Goal: Transaction & Acquisition: Download file/media

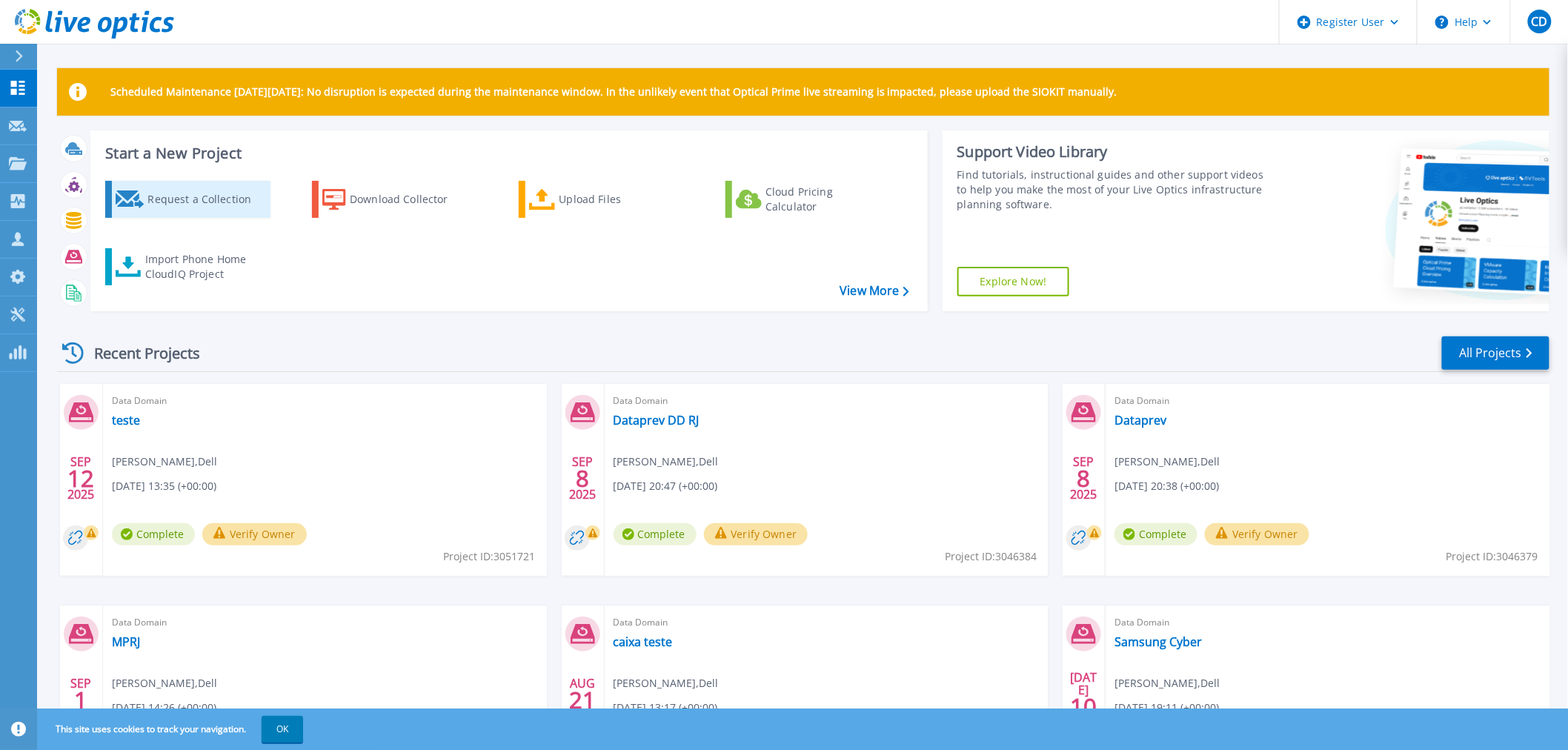
click at [209, 202] on div "Request a Collection" at bounding box center [206, 199] width 119 height 29
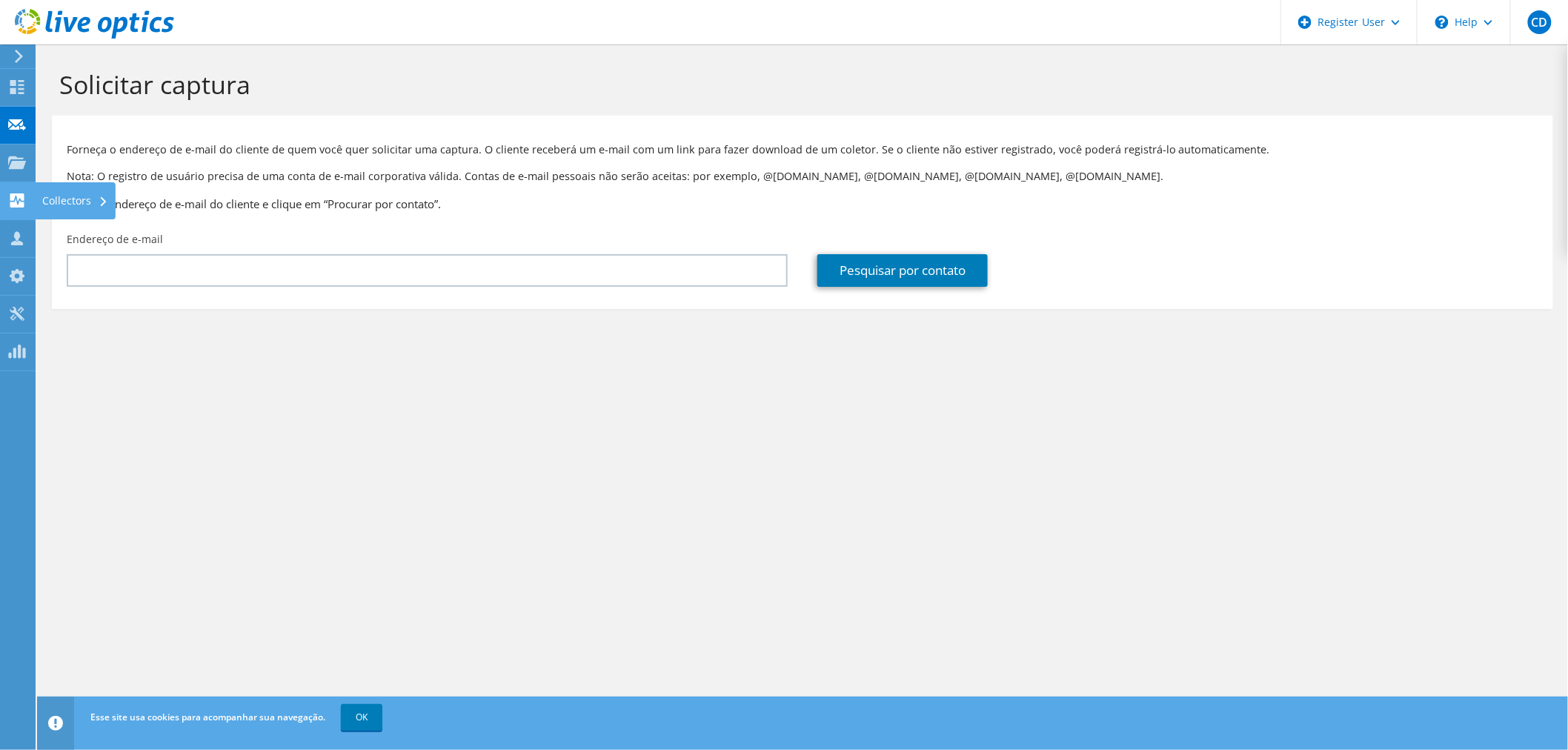
click at [85, 197] on div "Collectors" at bounding box center [75, 201] width 80 height 37
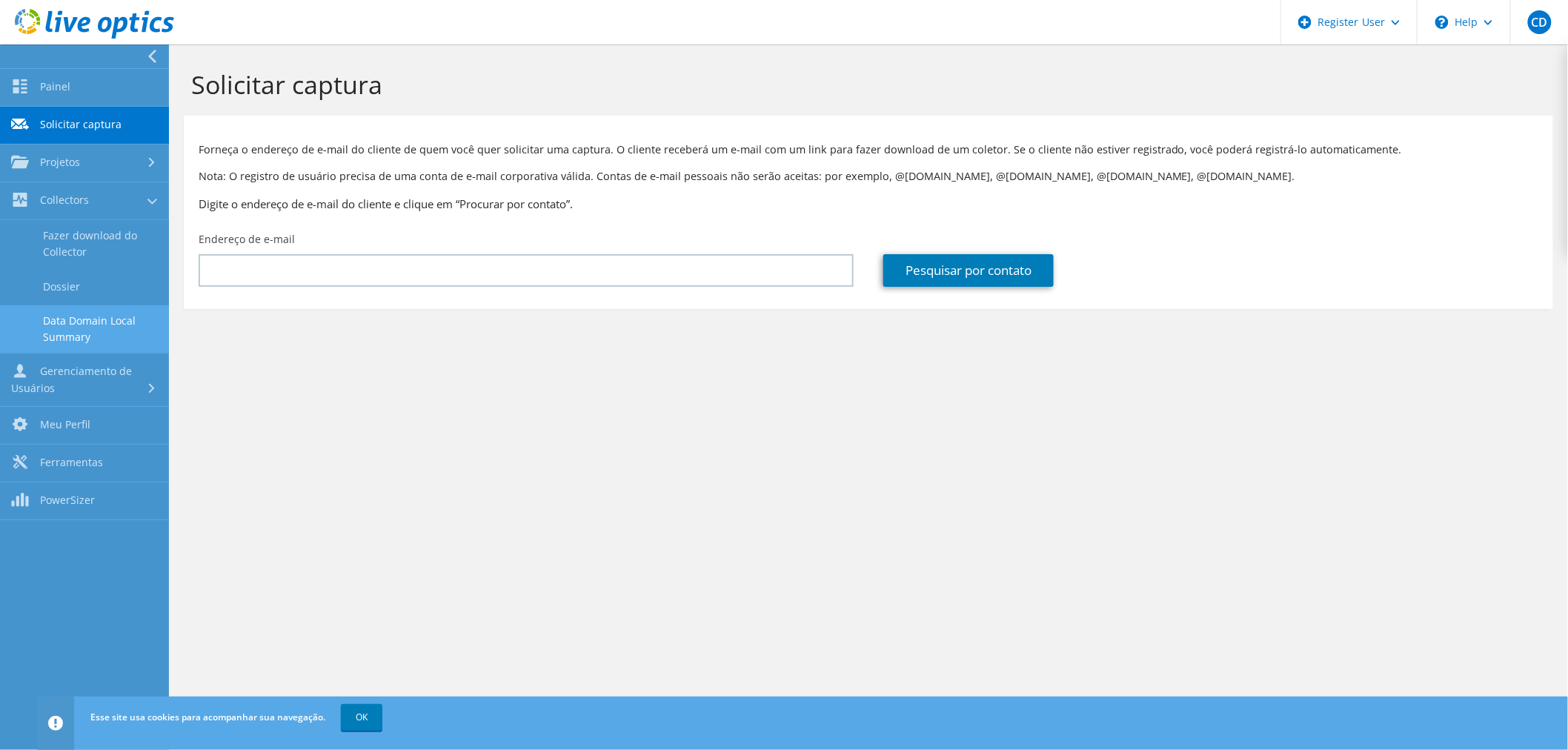
click at [120, 321] on link "Data Domain Local Summary" at bounding box center [85, 329] width 169 height 47
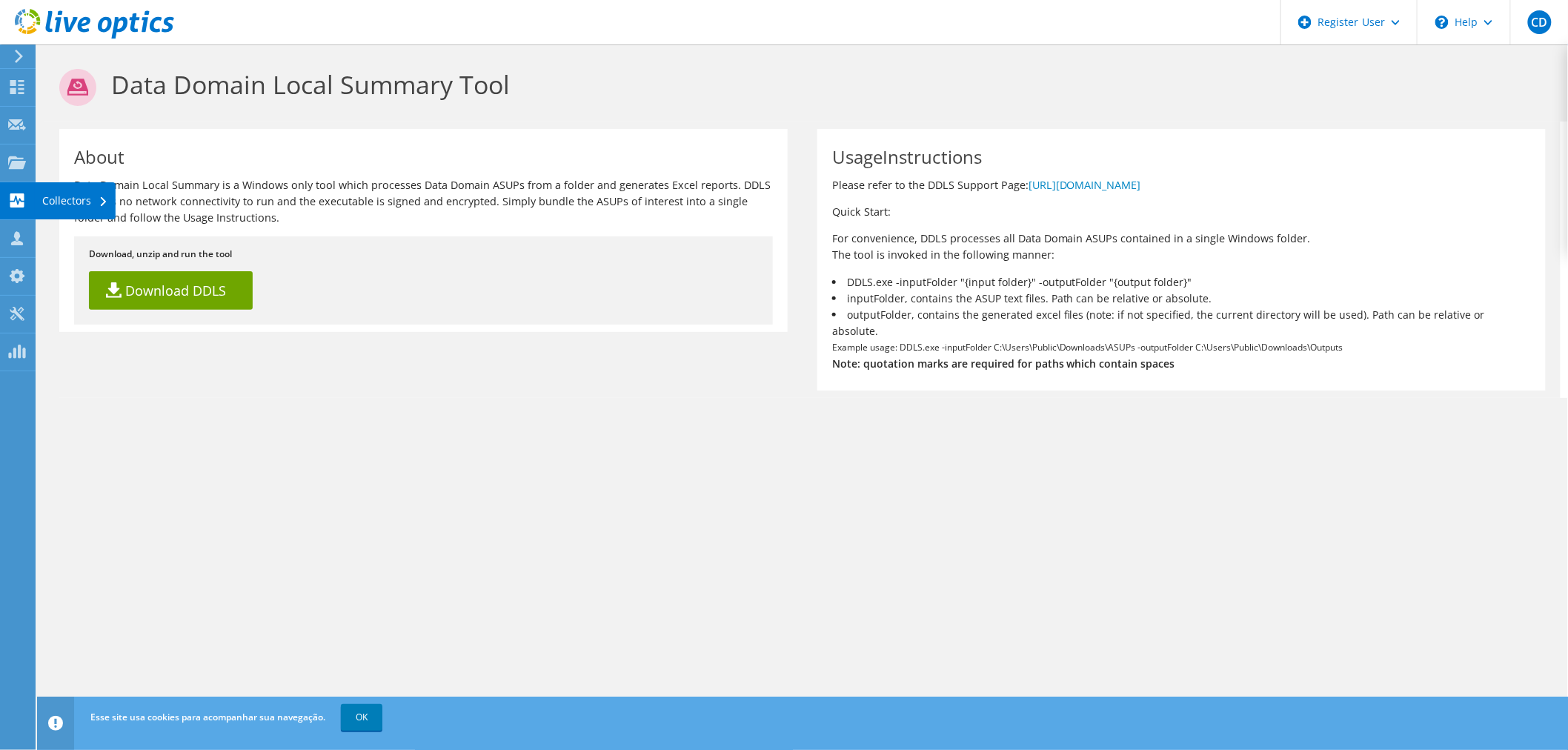
click at [60, 191] on div "Collectors" at bounding box center [75, 201] width 80 height 37
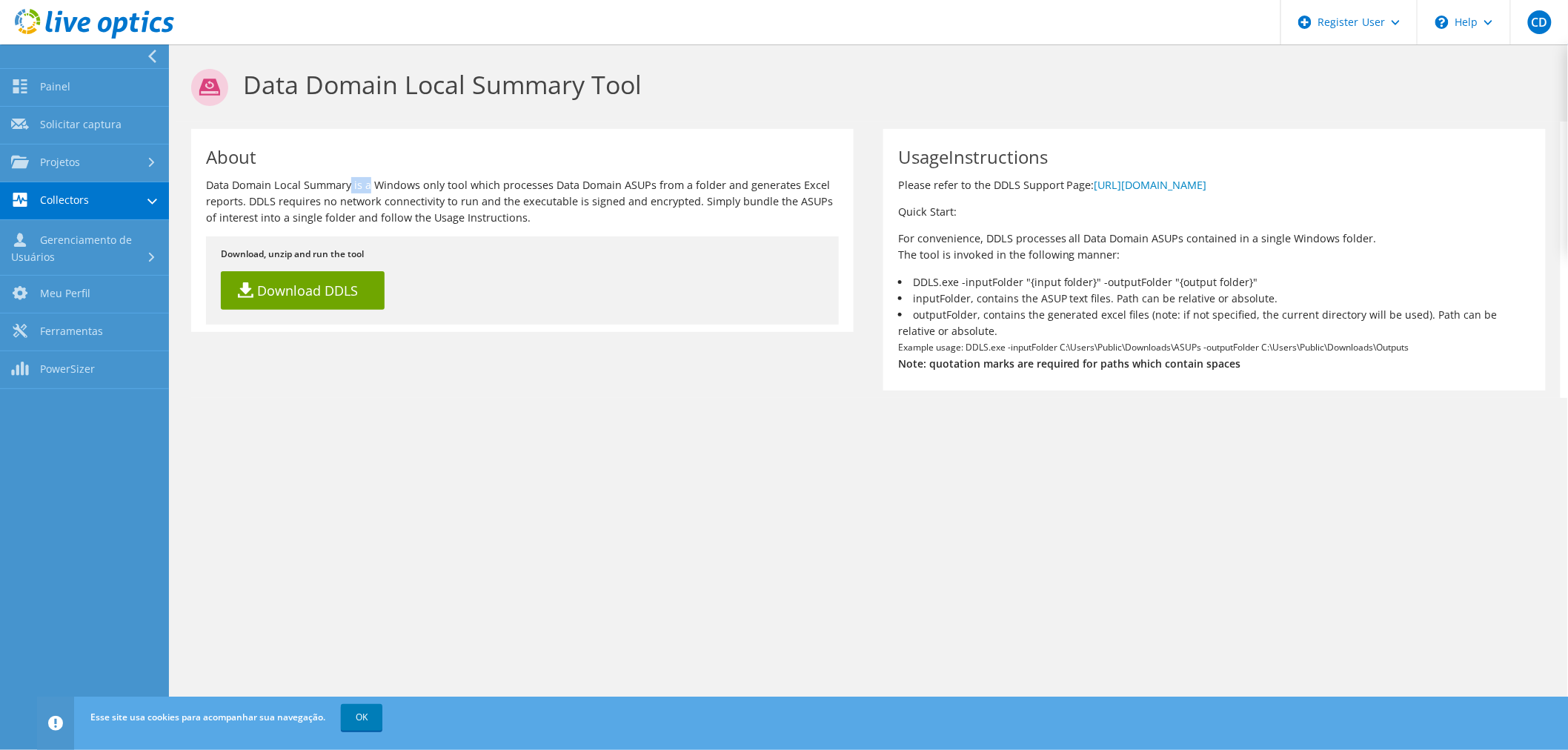
click at [60, 191] on div "CD Usuário Dell Cassio Daros Cassio.Daros@dell.com Dell My Profile Log Out \n H…" at bounding box center [784, 375] width 1568 height 750
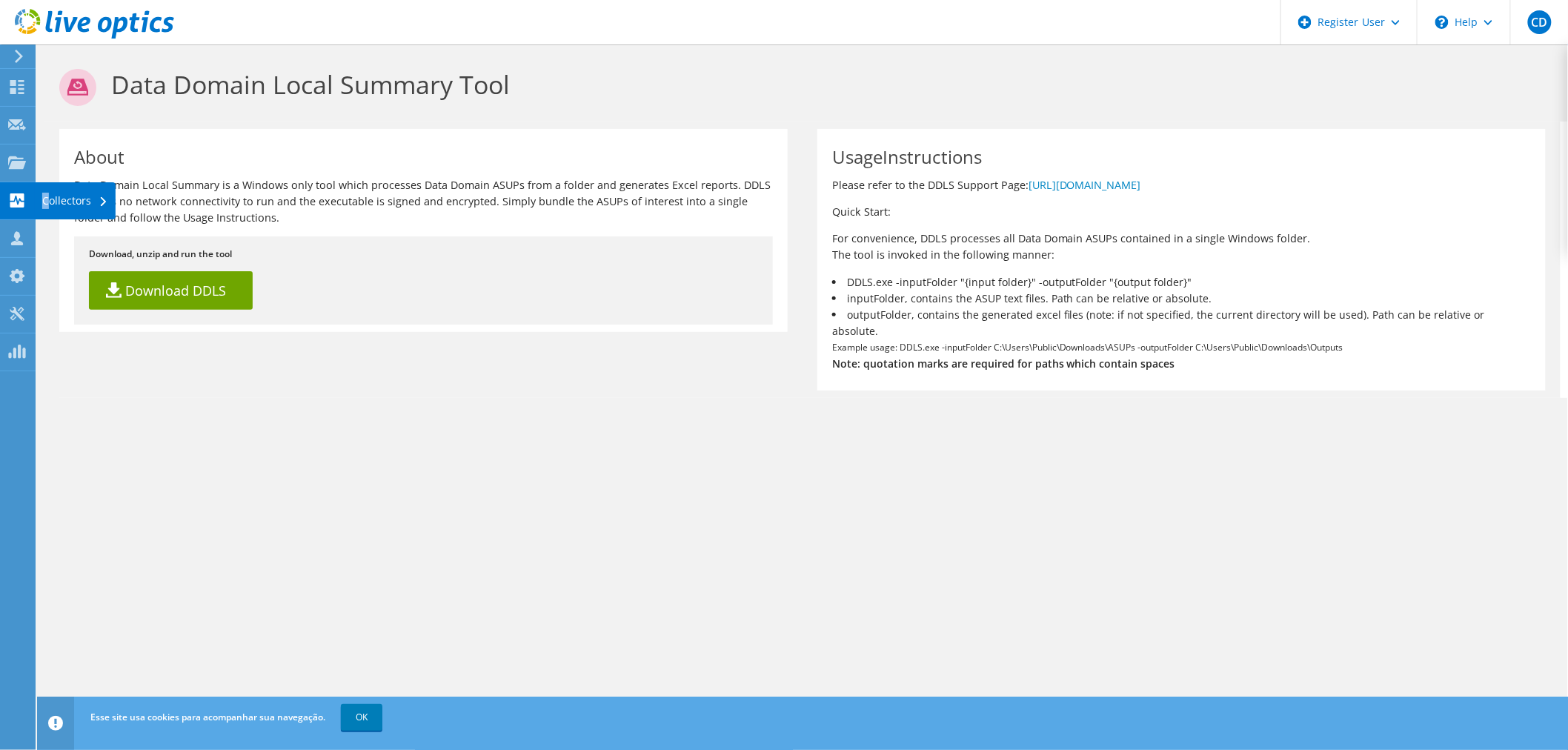
click at [46, 210] on div "Collectors" at bounding box center [75, 201] width 80 height 37
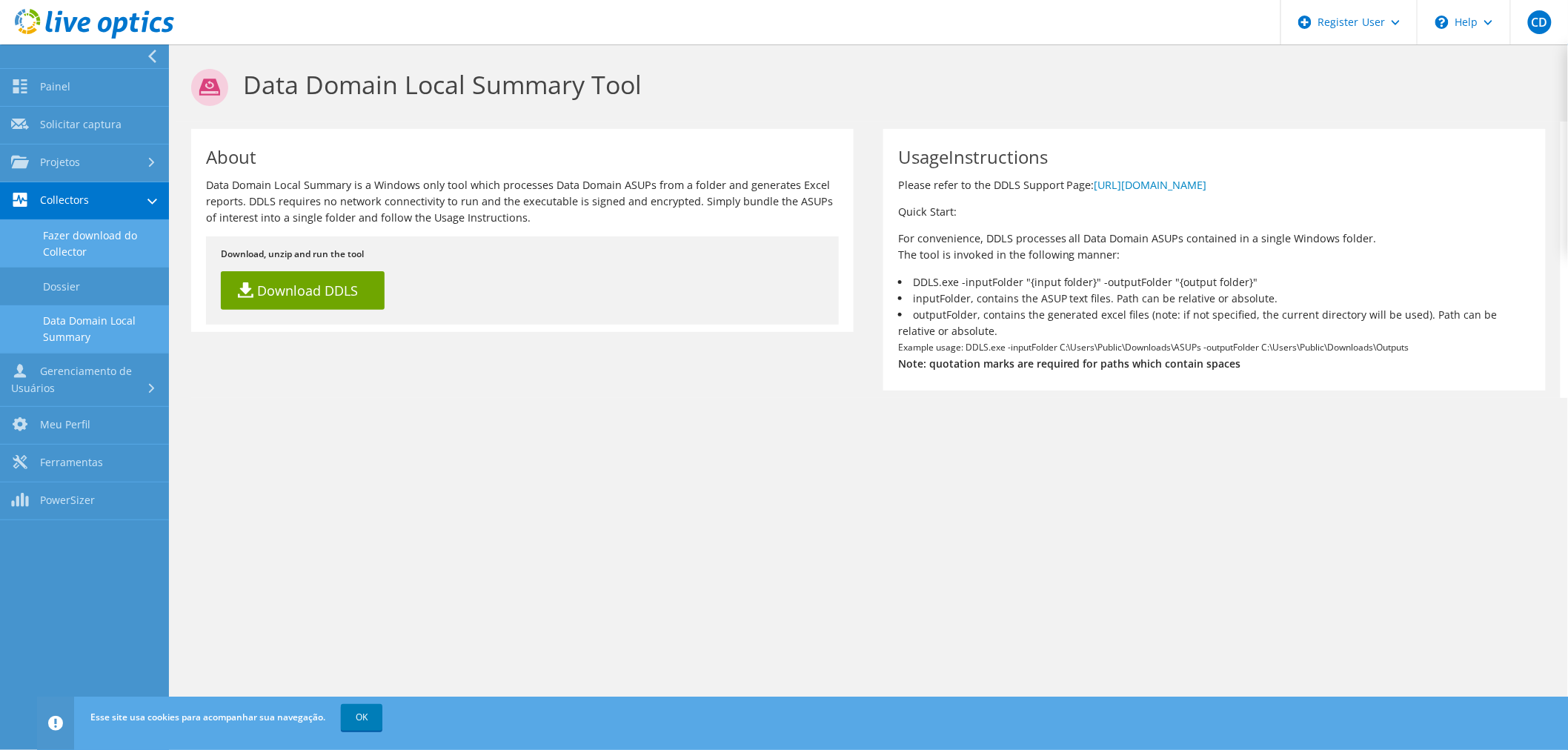
click at [106, 245] on link "Fazer download do Collector" at bounding box center [85, 244] width 169 height 47
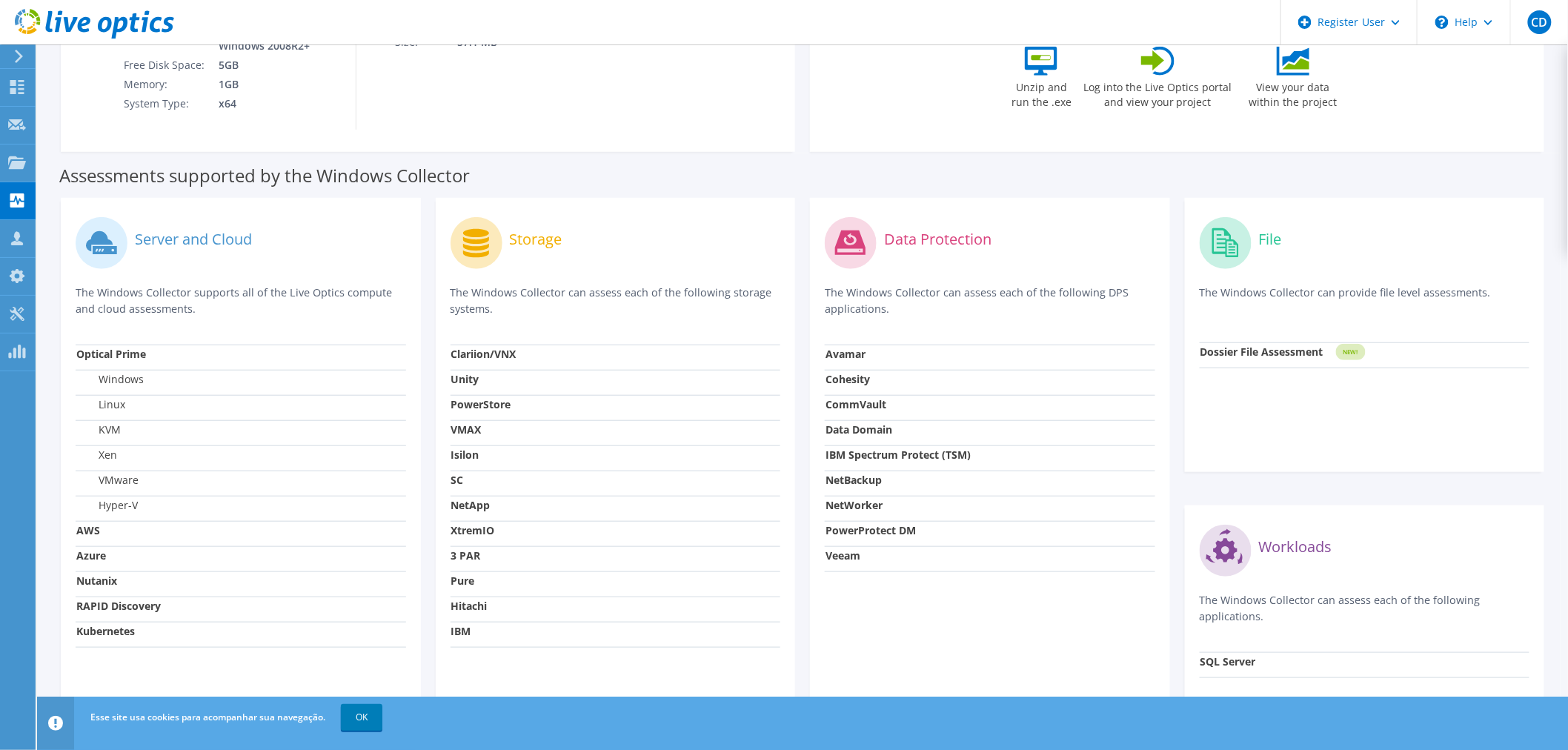
scroll to position [395, 0]
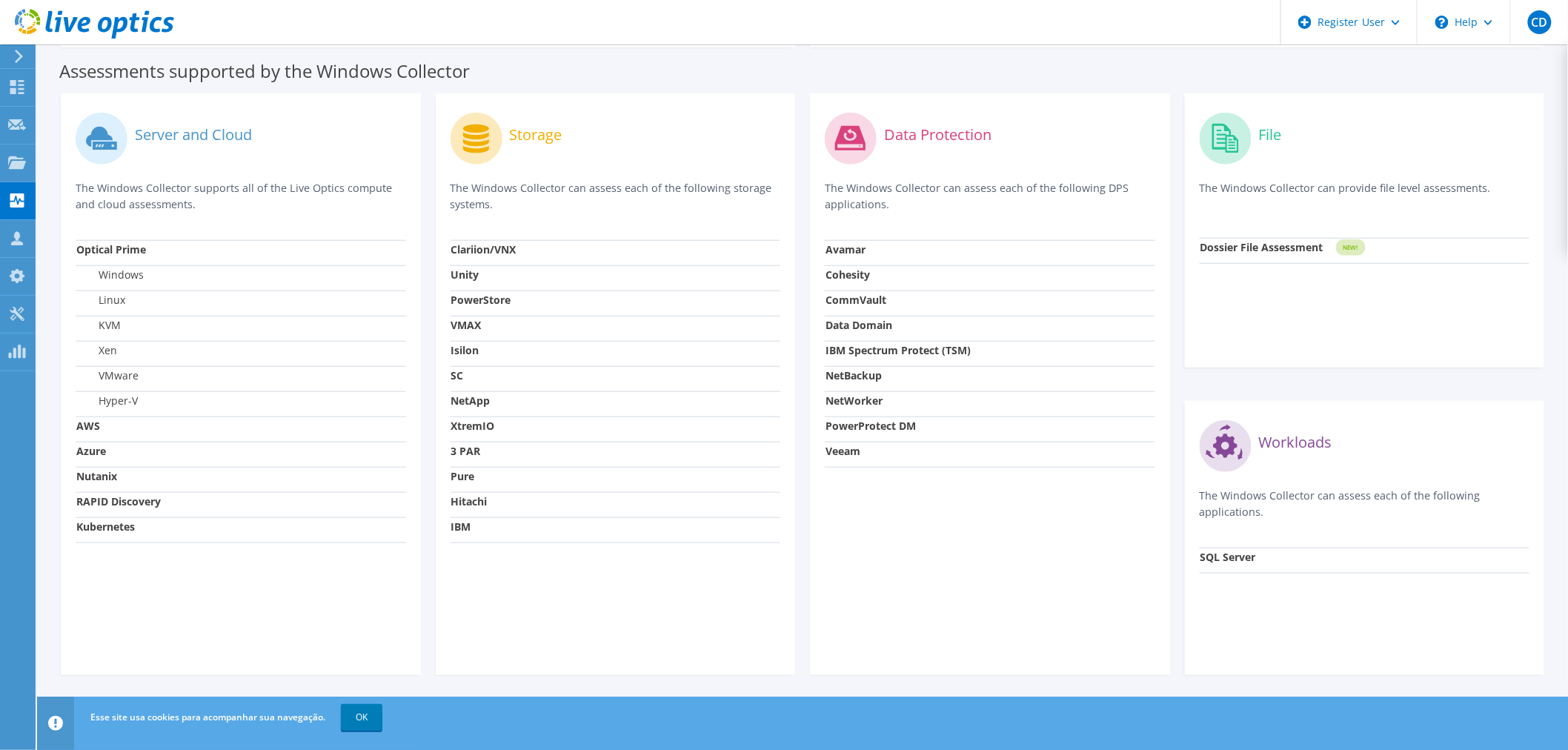
click at [849, 328] on strong "Data Domain" at bounding box center [859, 324] width 67 height 14
click at [875, 67] on div "CD Usuário Dell [PERSON_NAME] [EMAIL_ADDRESS][PERSON_NAME][DOMAIN_NAME] Dell My…" at bounding box center [784, 178] width 1568 height 1146
drag, startPoint x: 872, startPoint y: 67, endPoint x: -206, endPoint y: -44, distance: 1083.7
